Goal: Information Seeking & Learning: Learn about a topic

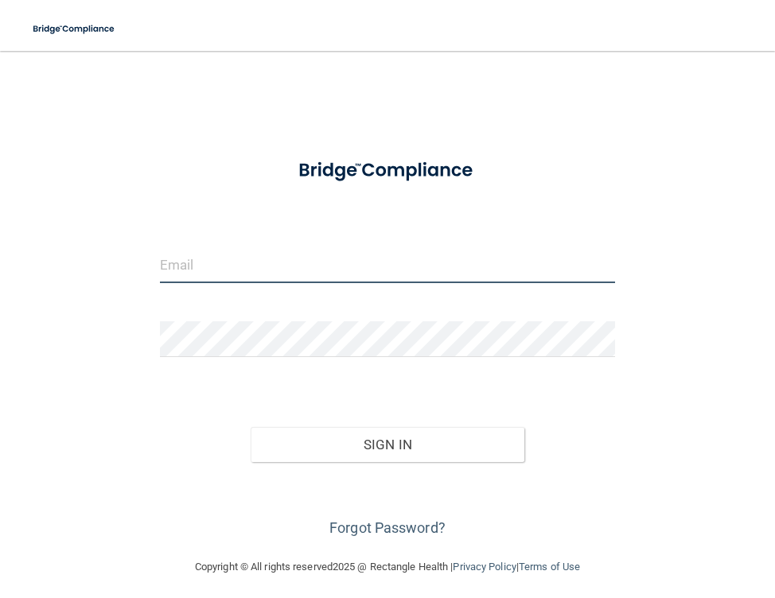
click at [187, 274] on input "email" at bounding box center [387, 265] width 455 height 36
type input "[EMAIL_ADDRESS][DOMAIN_NAME]"
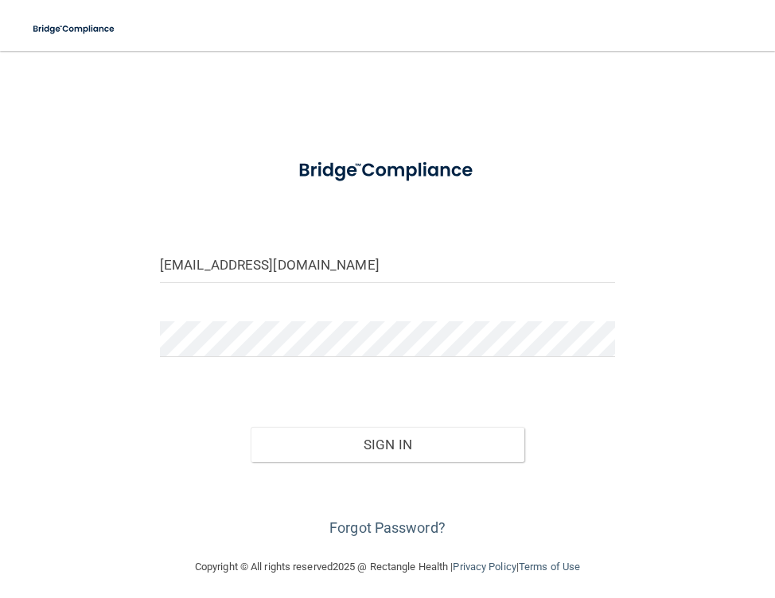
click at [251, 317] on form "[EMAIL_ADDRESS][DOMAIN_NAME] Invalid email/password. You don't have permission …" at bounding box center [387, 343] width 455 height 395
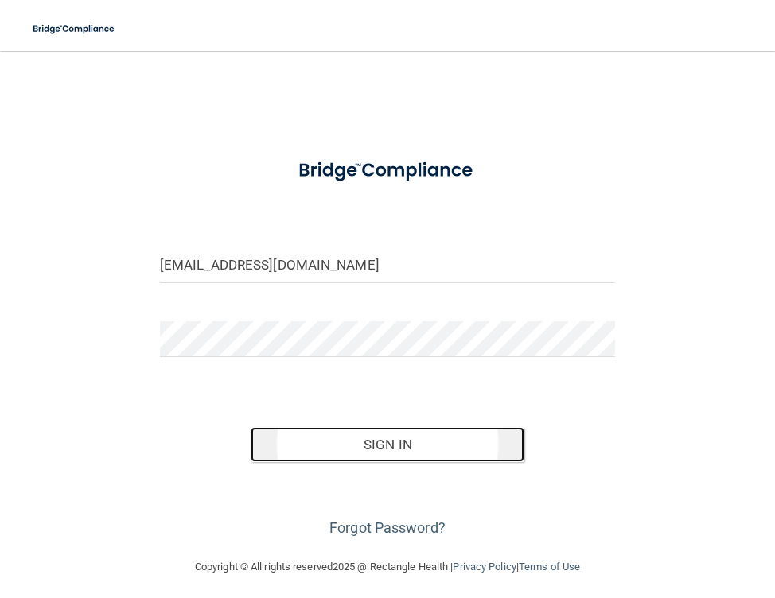
click at [324, 444] on button "Sign In" at bounding box center [387, 444] width 273 height 35
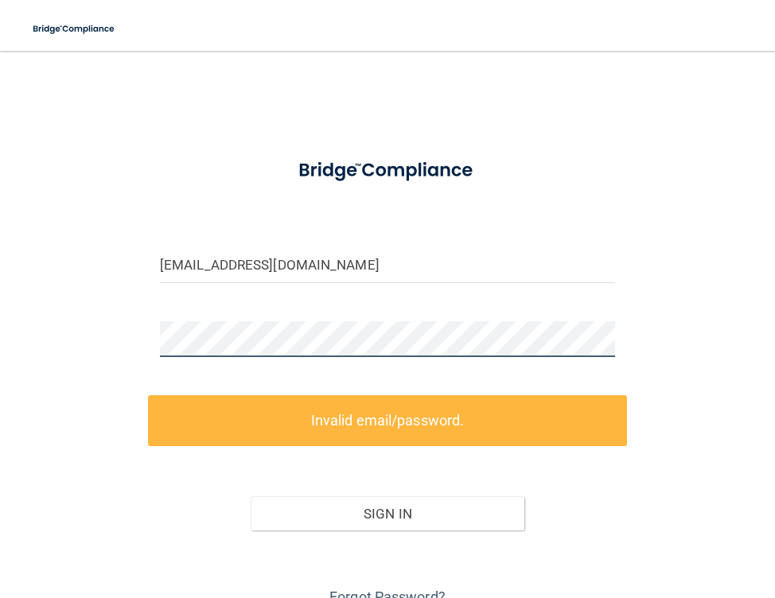
click at [100, 338] on div "nicolemsar07@gmail.com Invalid email/password. You don't have permission to acc…" at bounding box center [387, 338] width 711 height 543
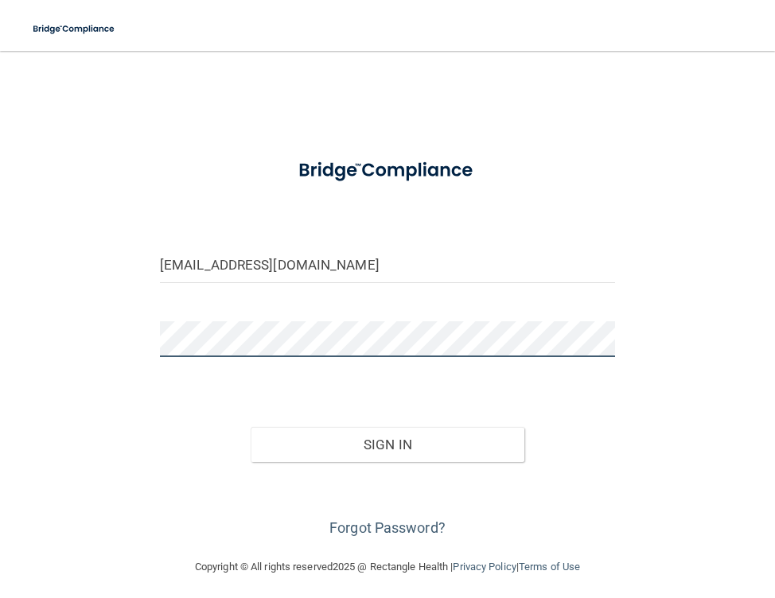
click at [251, 427] on button "Sign In" at bounding box center [387, 444] width 273 height 35
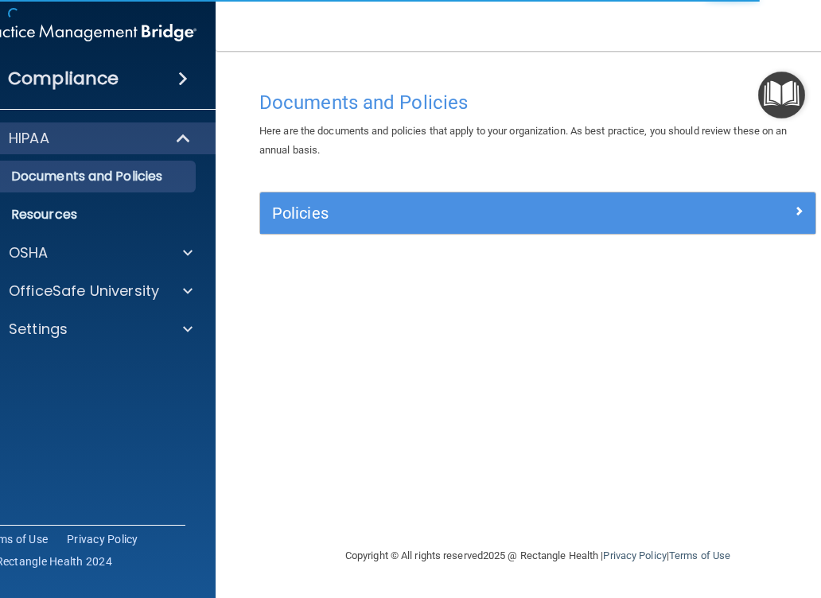
click at [128, 270] on div "HIPAA Documents and Policies Report an Incident Business Associates Emergency P…" at bounding box center [88, 237] width 255 height 242
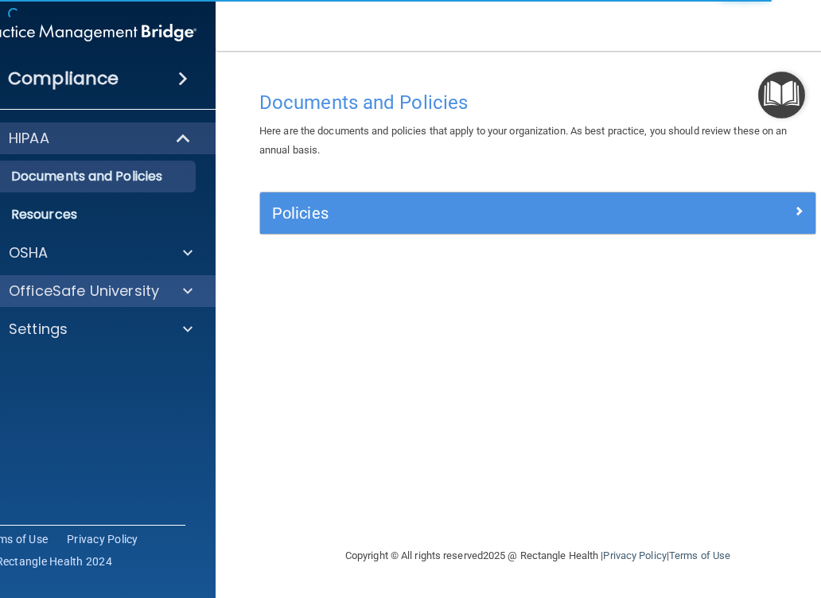
click at [128, 278] on div "OfficeSafe University" at bounding box center [88, 291] width 255 height 32
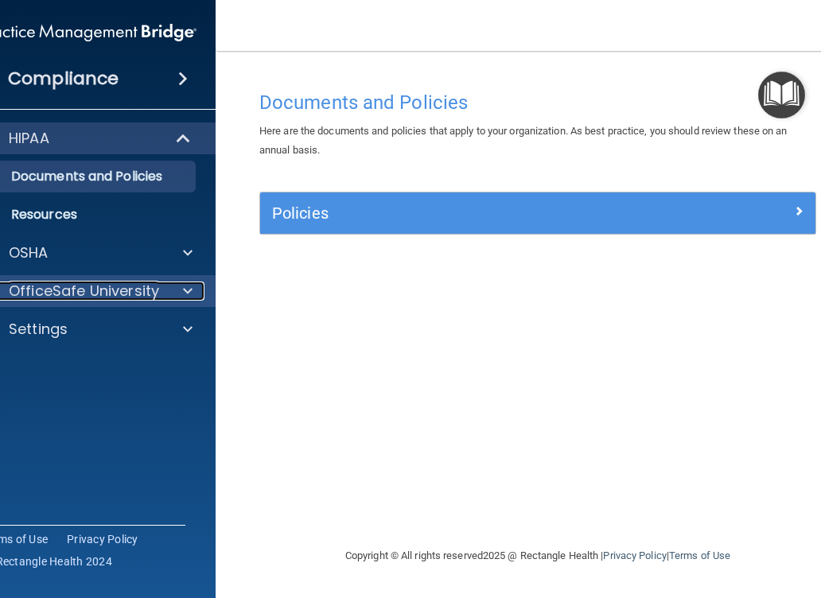
click at [167, 294] on div at bounding box center [185, 291] width 40 height 19
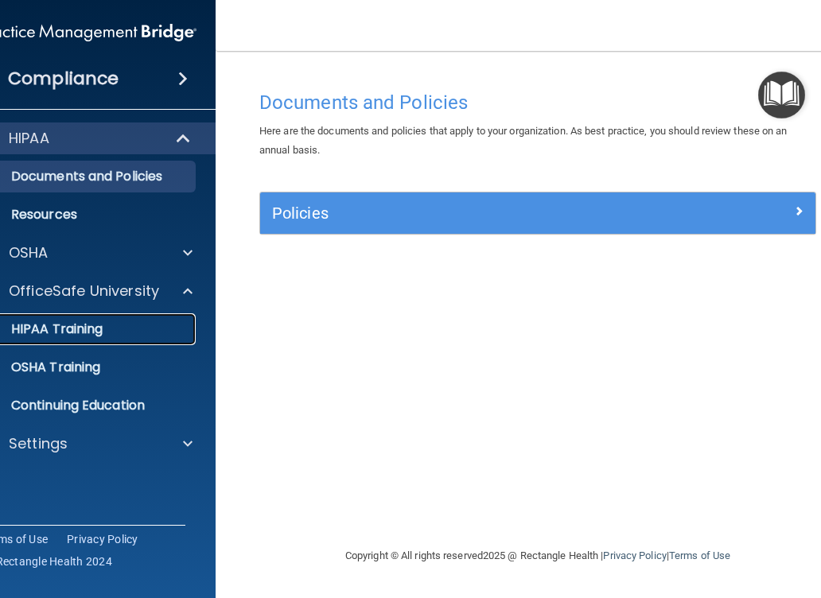
click at [80, 327] on p "HIPAA Training" at bounding box center [36, 329] width 131 height 16
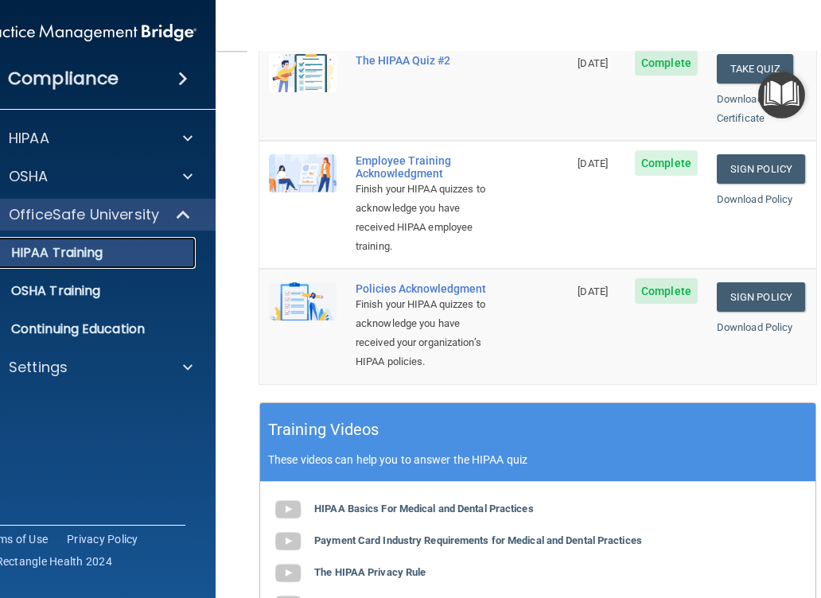
scroll to position [291, 0]
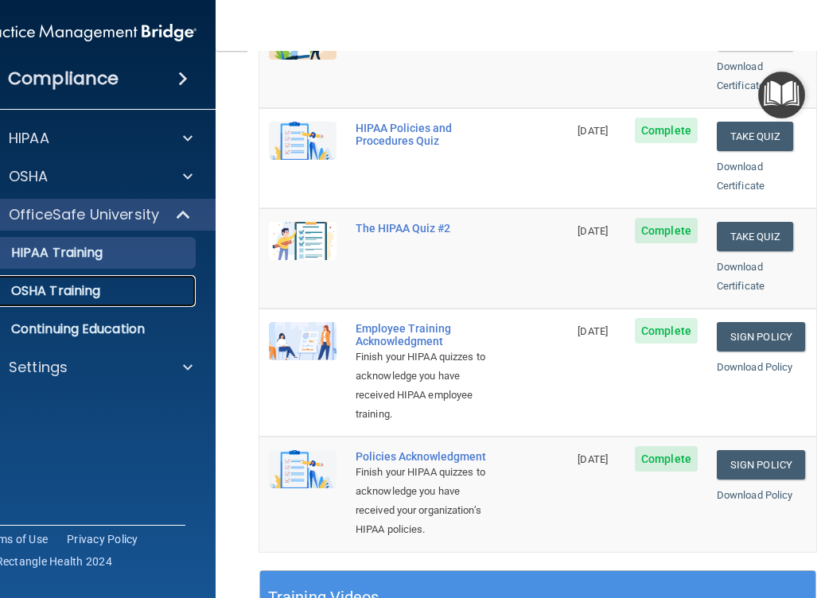
click at [92, 289] on p "OSHA Training" at bounding box center [35, 291] width 129 height 16
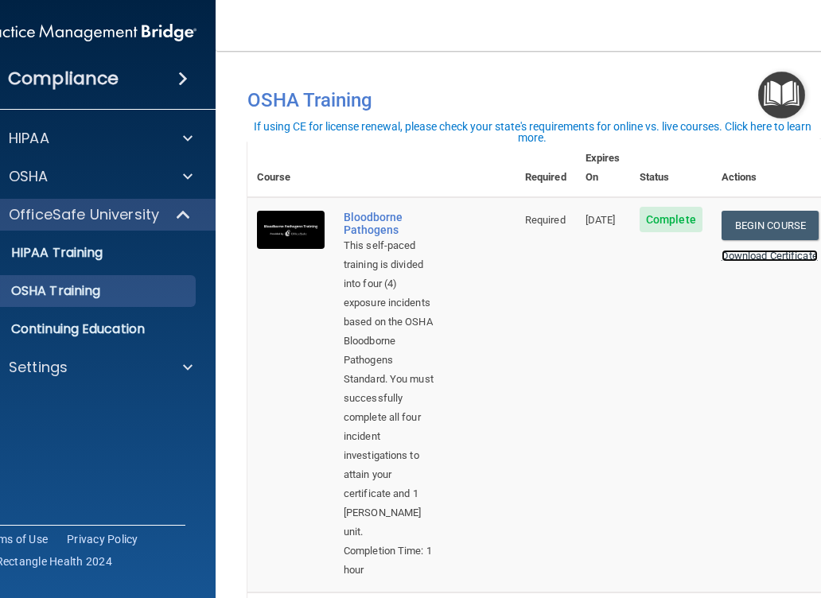
click at [763, 250] on link "Download Certificate" at bounding box center [769, 256] width 96 height 12
click at [95, 256] on p "HIPAA Training" at bounding box center [36, 253] width 131 height 16
